Goal: Register for event/course

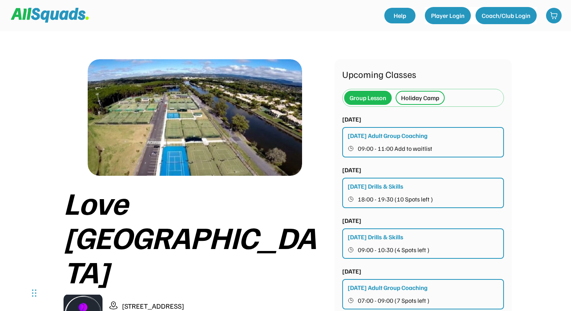
click at [424, 98] on div "Holiday Camp" at bounding box center [420, 97] width 38 height 9
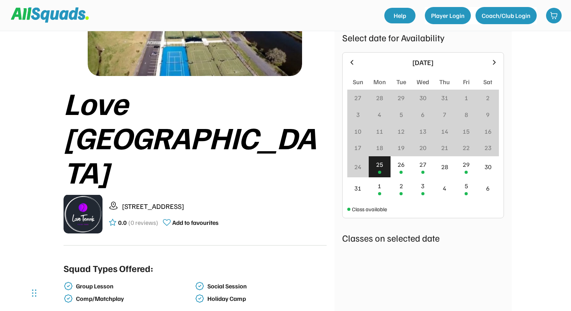
scroll to position [81, 0]
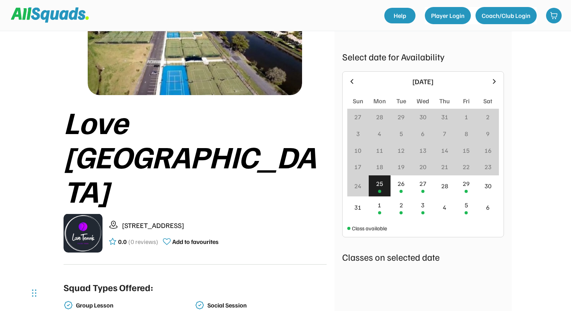
click at [494, 79] on icon at bounding box center [494, 81] width 9 height 9
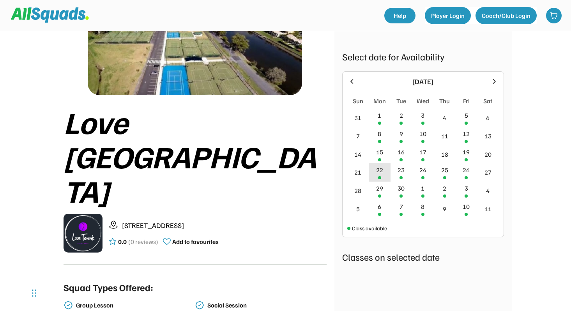
click at [379, 176] on div "22" at bounding box center [380, 172] width 22 height 18
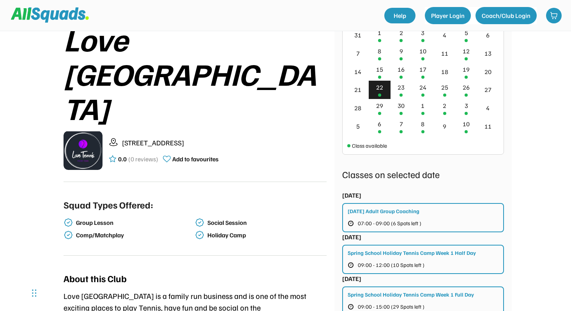
scroll to position [171, 0]
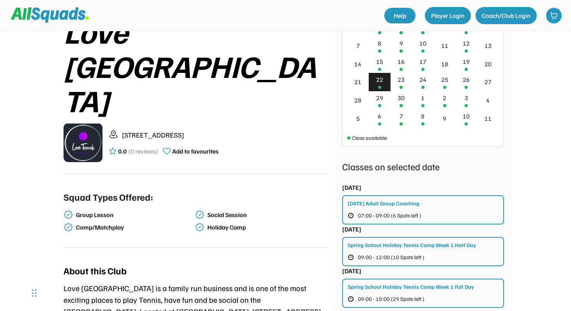
click at [375, 247] on div "Spring School Holiday Tennis Camp Week 1 Half Day" at bounding box center [412, 245] width 128 height 8
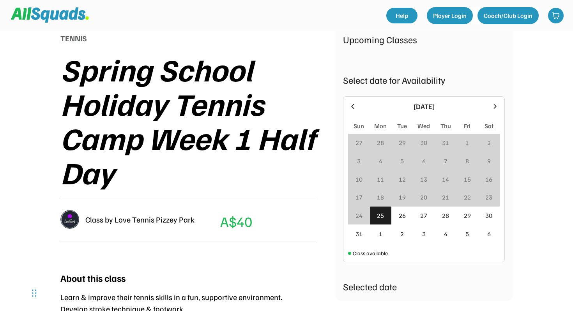
scroll to position [98, 0]
